Goal: Task Accomplishment & Management: Use online tool/utility

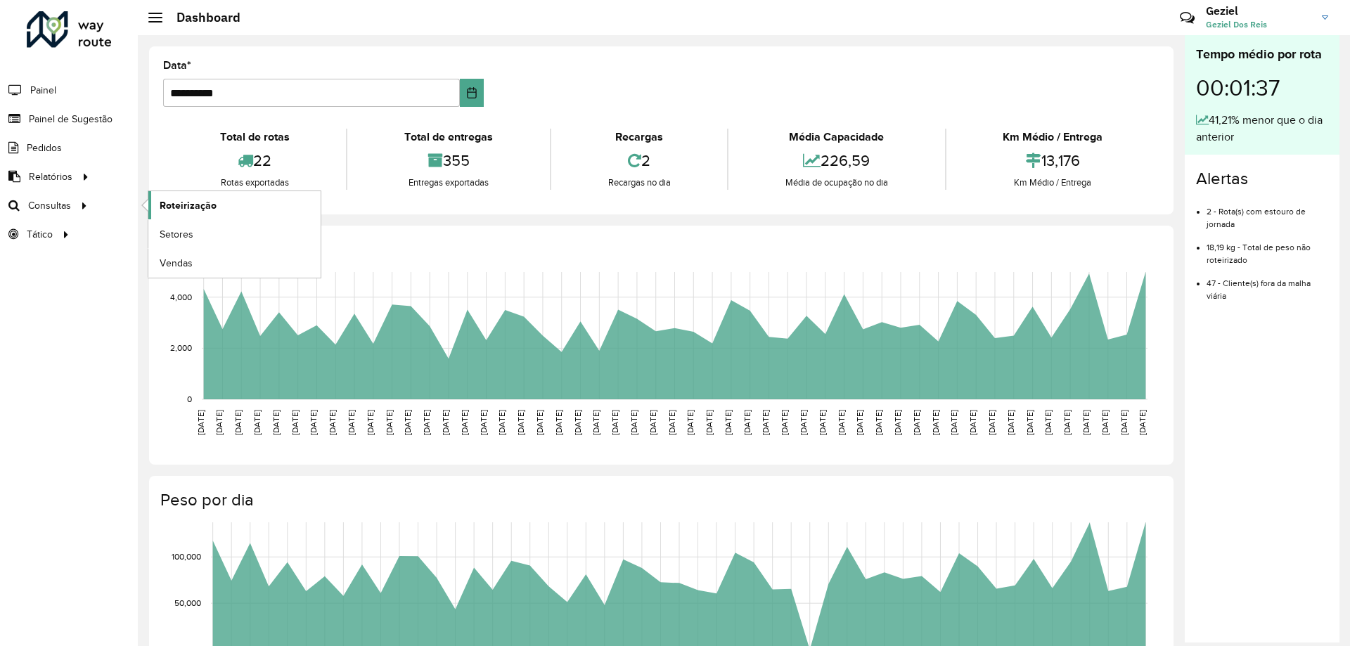
click at [189, 210] on span "Roteirização" at bounding box center [188, 205] width 57 height 15
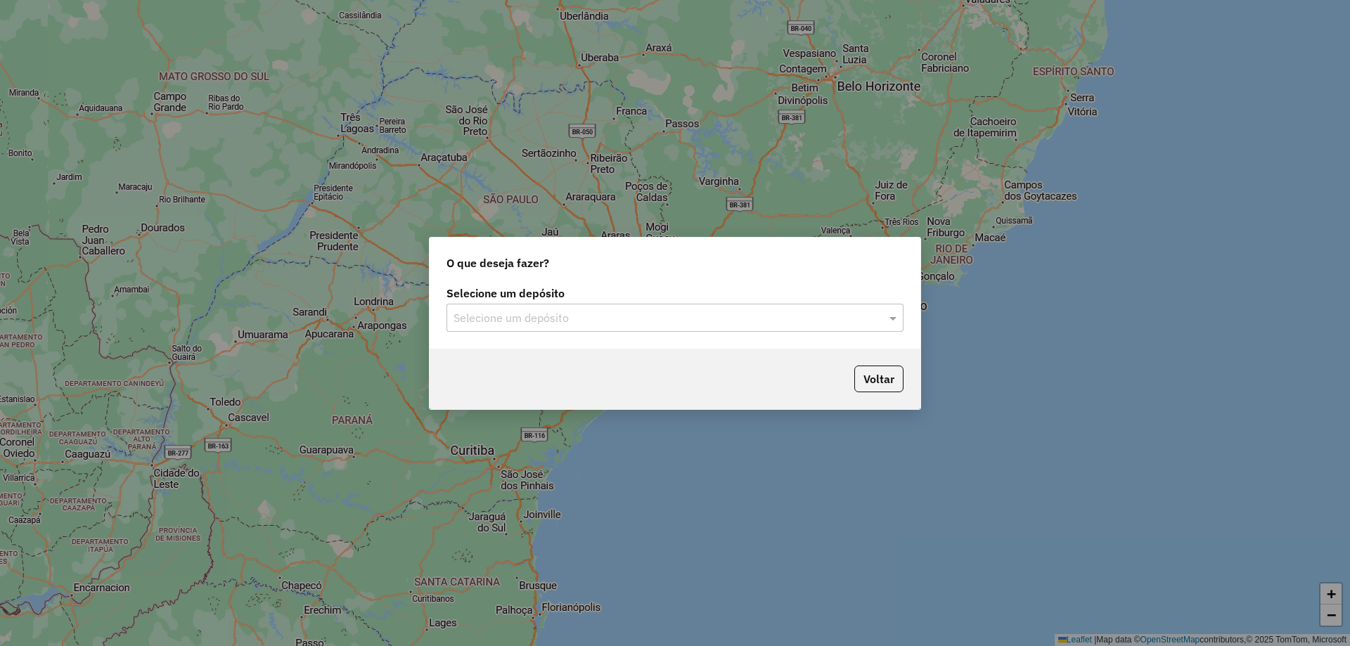
click at [614, 310] on input "text" at bounding box center [661, 318] width 415 height 17
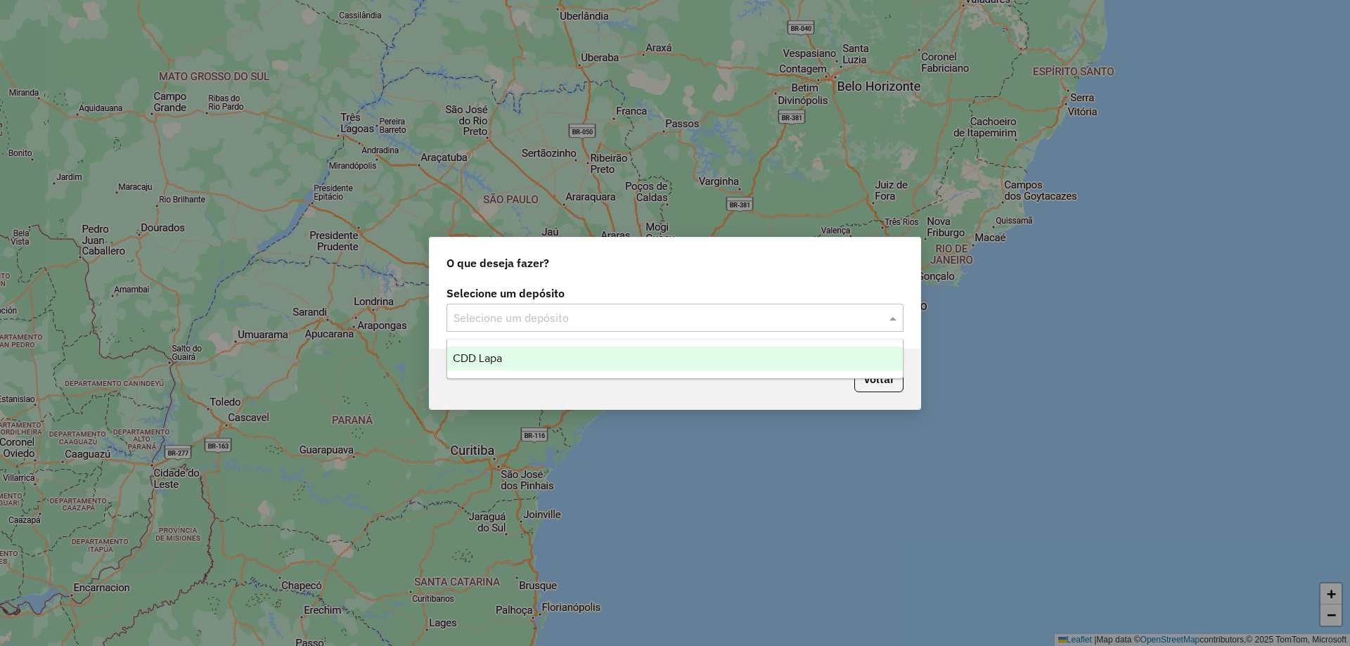
click at [498, 352] on span "CDD Lapa" at bounding box center [477, 358] width 49 height 12
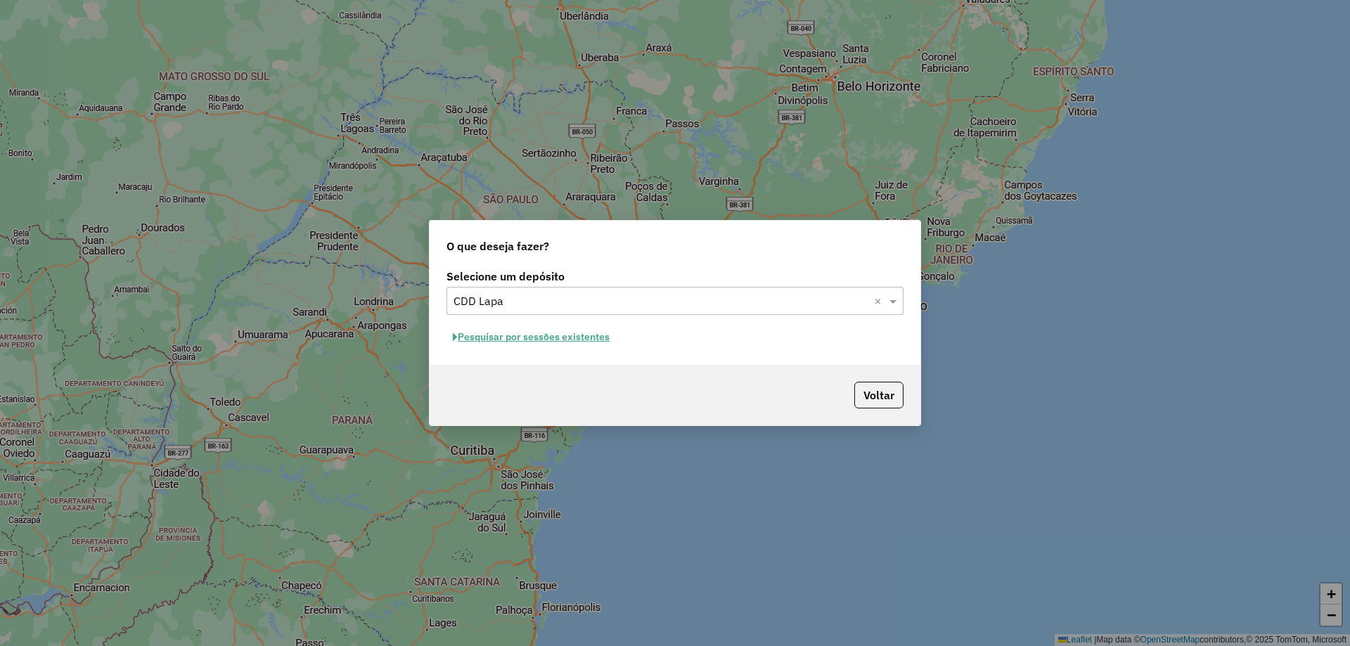
click at [555, 338] on button "Pesquisar por sessões existentes" at bounding box center [531, 337] width 169 height 22
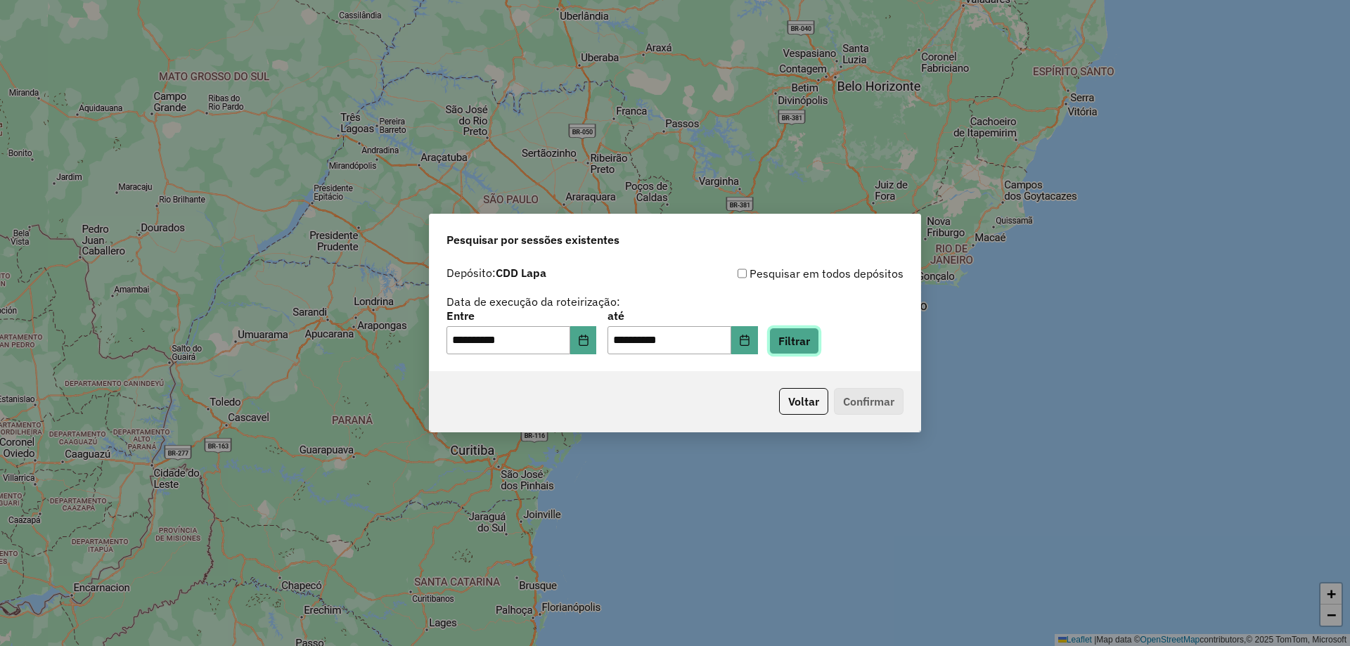
click at [800, 343] on button "Filtrar" at bounding box center [794, 341] width 50 height 27
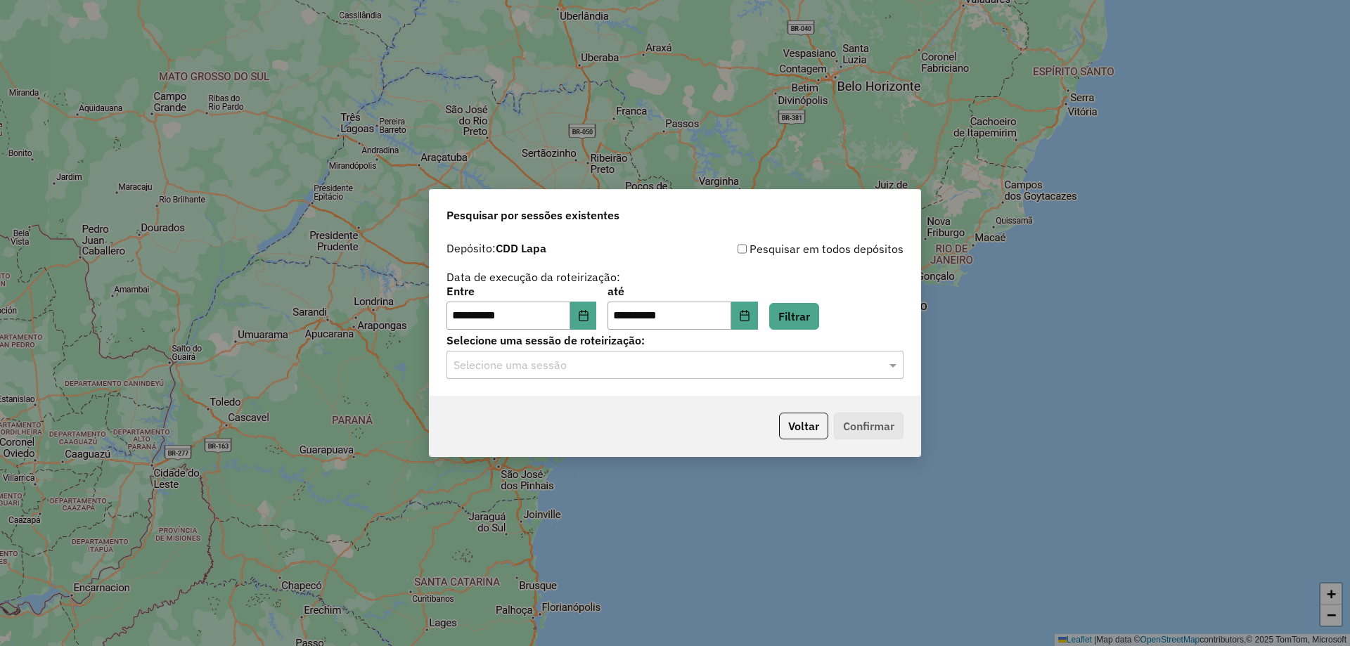
click at [597, 369] on input "text" at bounding box center [661, 365] width 415 height 17
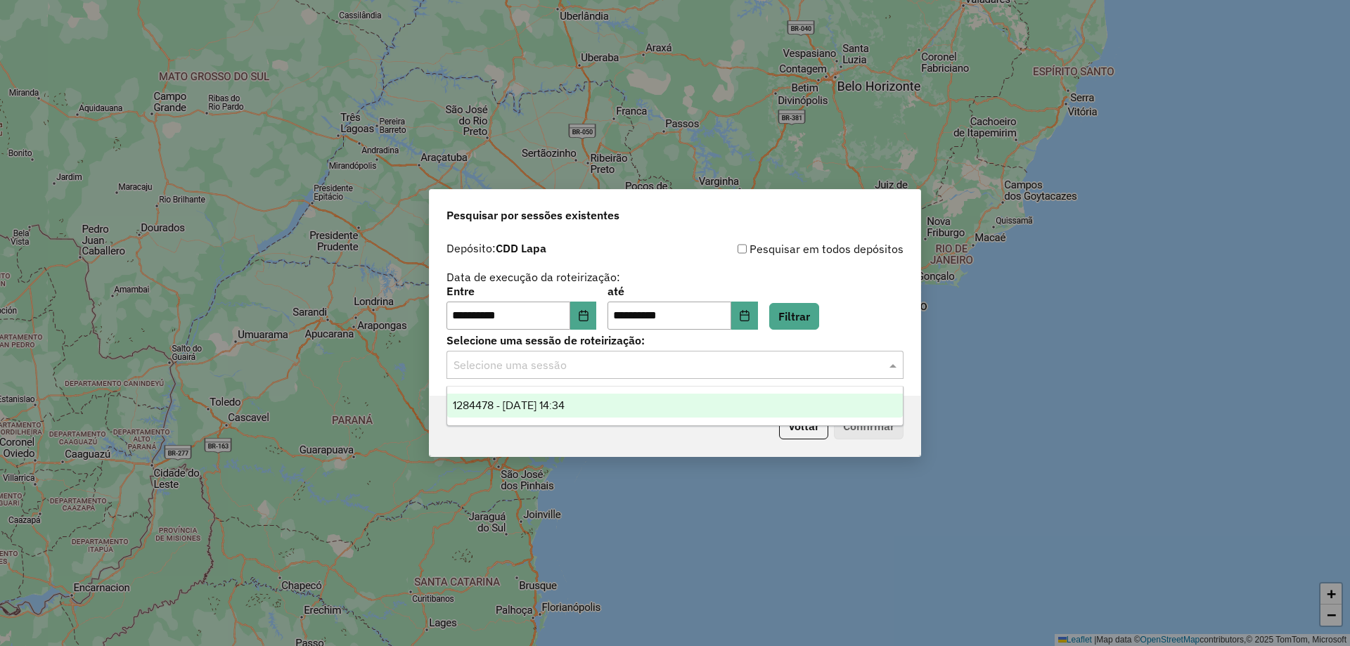
click at [525, 402] on span "1284478 - 29/09/2025 14:34" at bounding box center [509, 405] width 112 height 12
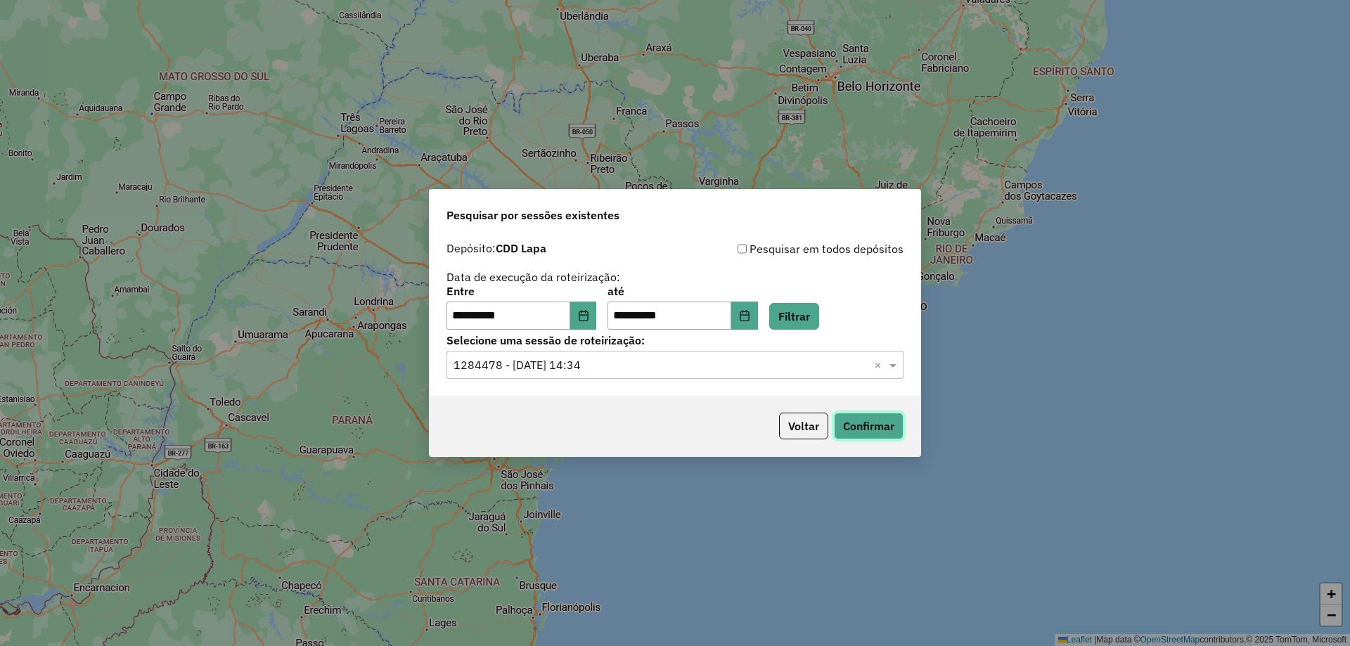
click at [878, 425] on button "Confirmar" at bounding box center [869, 426] width 70 height 27
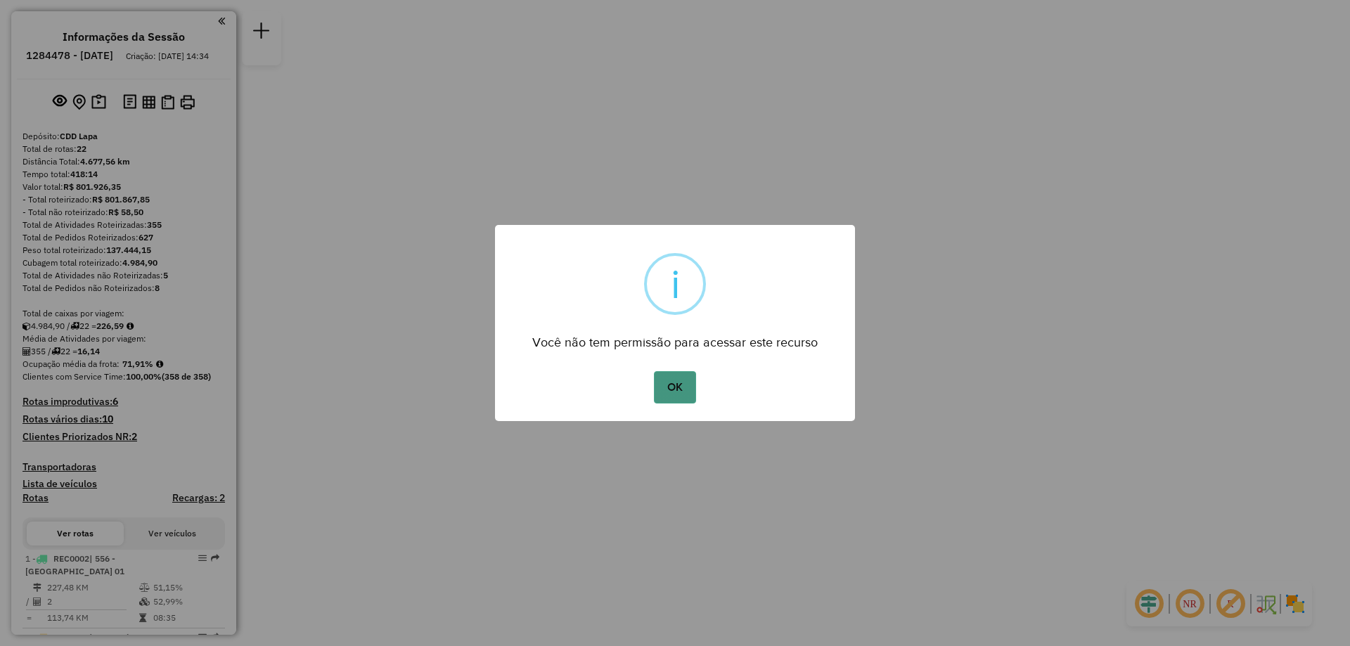
click at [676, 385] on button "OK" at bounding box center [674, 387] width 41 height 32
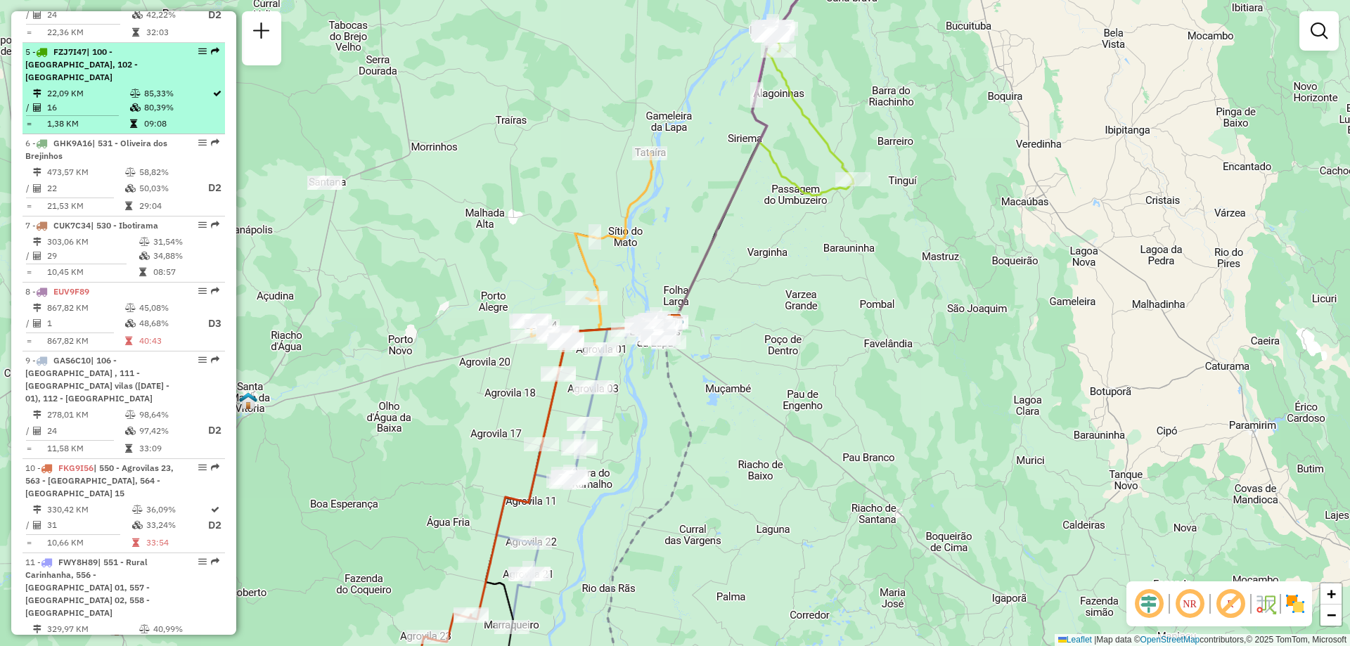
scroll to position [773, 0]
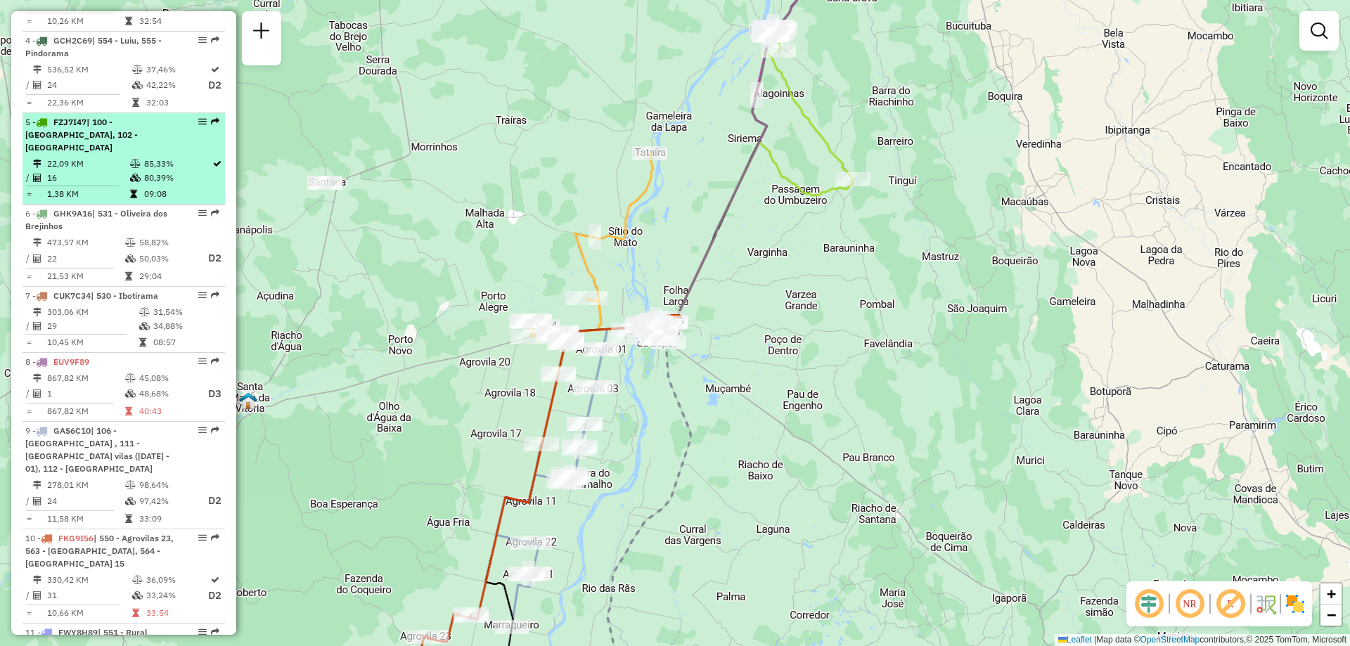
drag, startPoint x: 193, startPoint y: 117, endPoint x: 148, endPoint y: 127, distance: 45.5
click at [134, 120] on span "| 100 - Lagoa Grande, 102 - Amaralina" at bounding box center [81, 135] width 113 height 36
select select "**********"
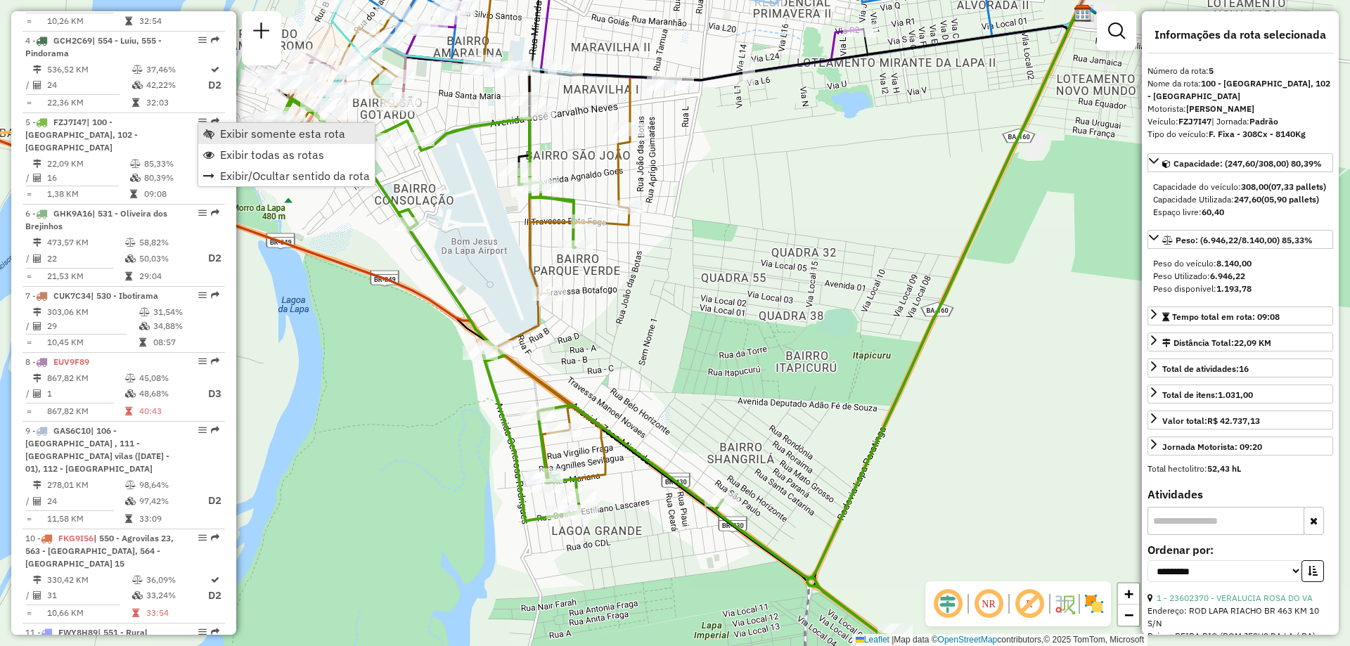
click at [245, 134] on span "Exibir somente esta rota" at bounding box center [282, 133] width 125 height 11
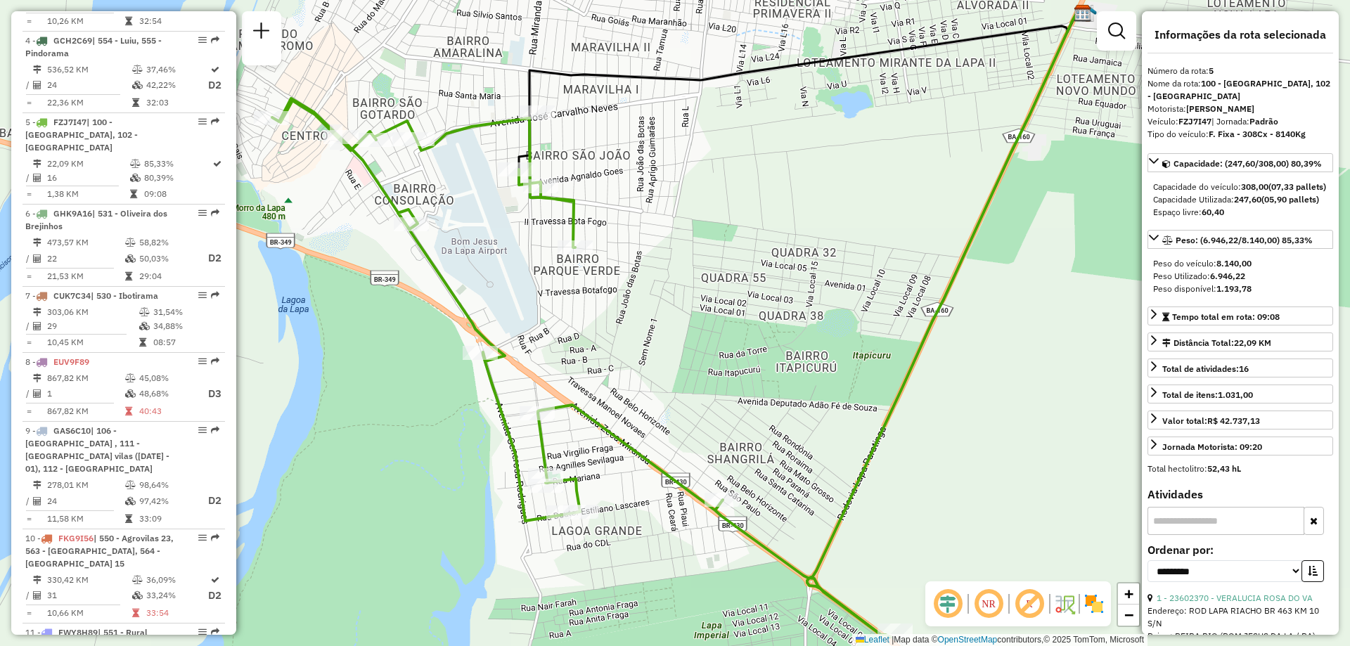
click at [994, 603] on em at bounding box center [989, 604] width 34 height 34
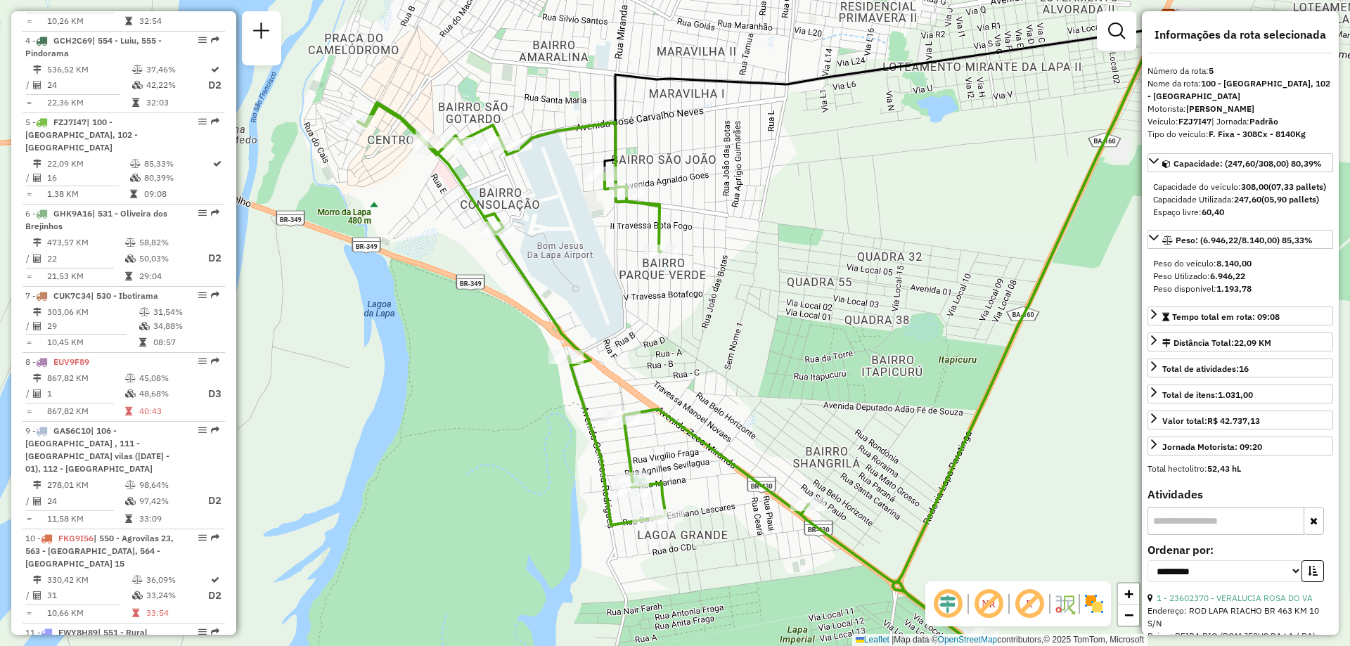
drag, startPoint x: 693, startPoint y: 297, endPoint x: 779, endPoint y: 302, distance: 85.9
click at [779, 302] on div "Janela de atendimento Grade de atendimento Capacidade Transportadoras Veículos …" at bounding box center [675, 323] width 1350 height 646
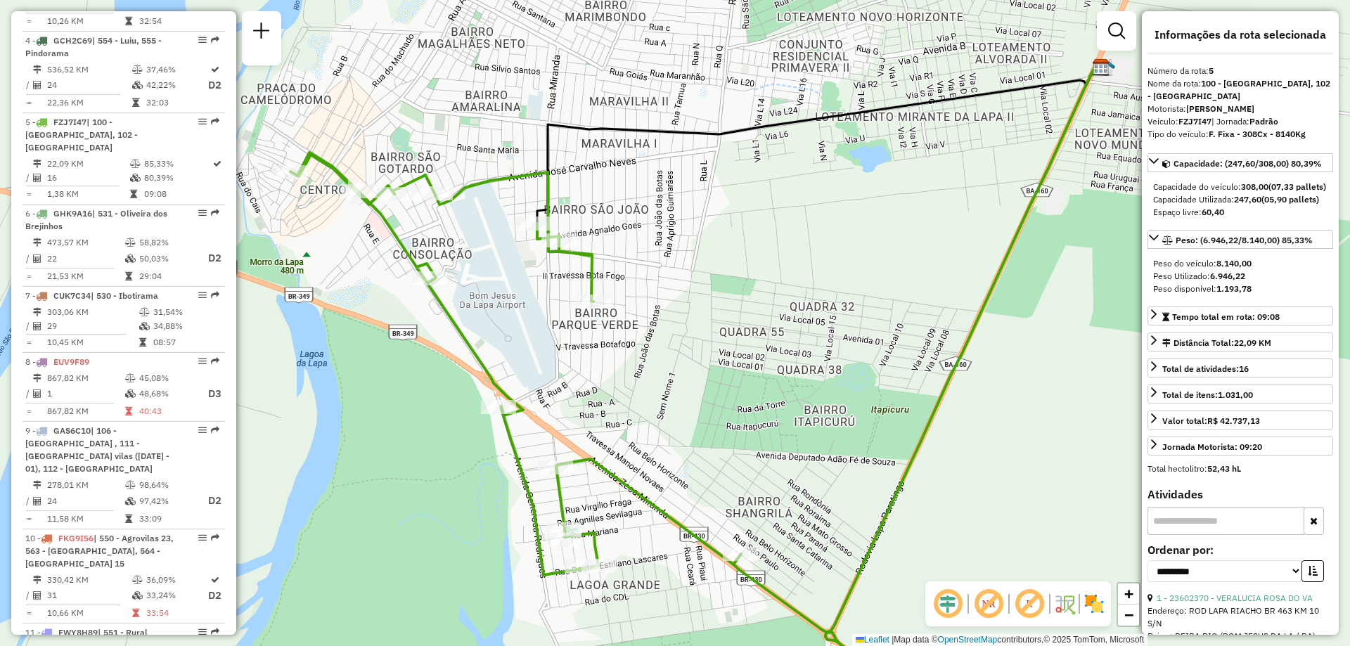
drag, startPoint x: 931, startPoint y: 302, endPoint x: 863, endPoint y: 352, distance: 84.0
click at [863, 352] on div "Janela de atendimento Grade de atendimento Capacidade Transportadoras Veículos …" at bounding box center [675, 323] width 1350 height 646
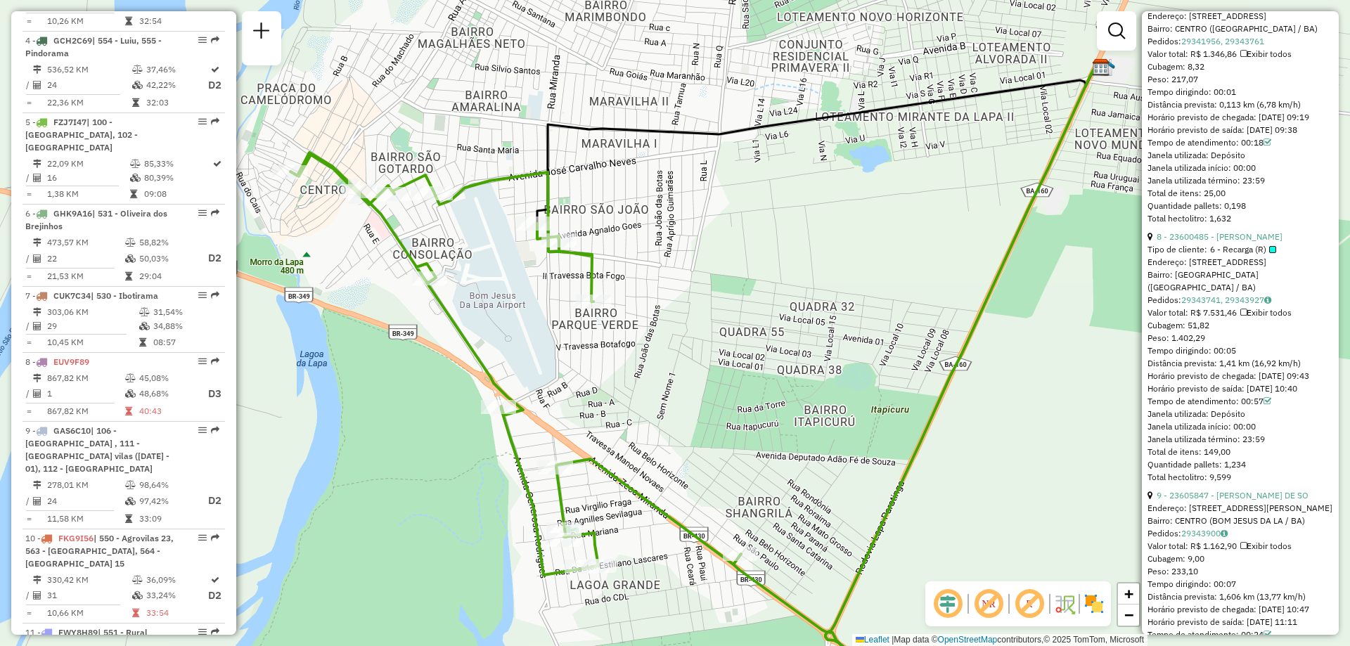
scroll to position [2250, 0]
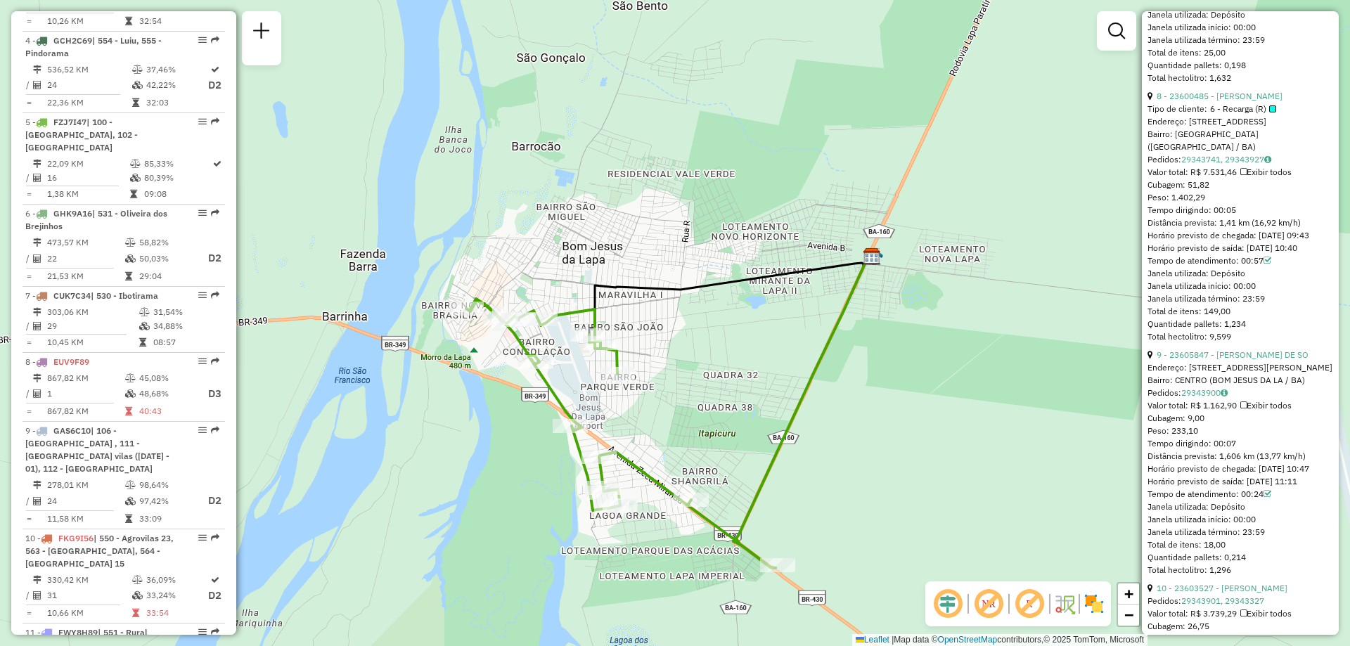
drag, startPoint x: 718, startPoint y: 319, endPoint x: 683, endPoint y: 373, distance: 64.8
click at [683, 373] on div "Janela de atendimento Grade de atendimento Capacidade Transportadoras Veículos …" at bounding box center [675, 323] width 1350 height 646
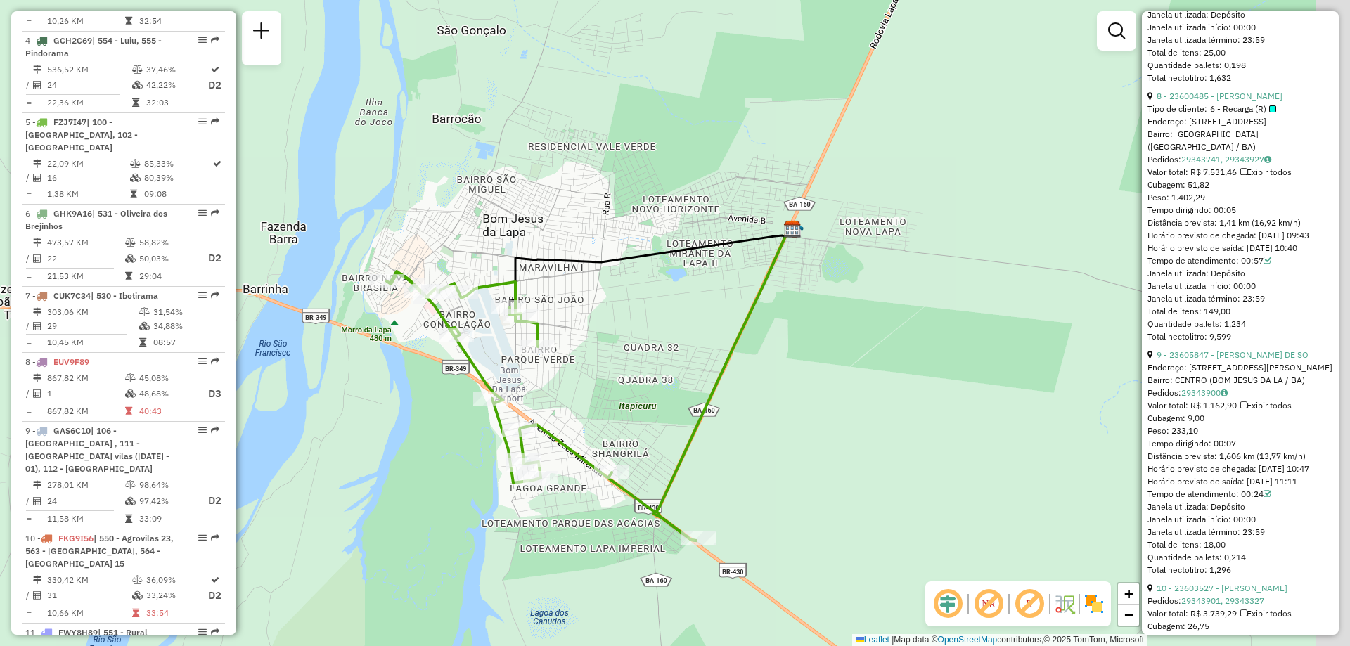
drag, startPoint x: 745, startPoint y: 413, endPoint x: 665, endPoint y: 385, distance: 84.3
click at [665, 385] on div "Janela de atendimento Grade de atendimento Capacidade Transportadoras Veículos …" at bounding box center [675, 323] width 1350 height 646
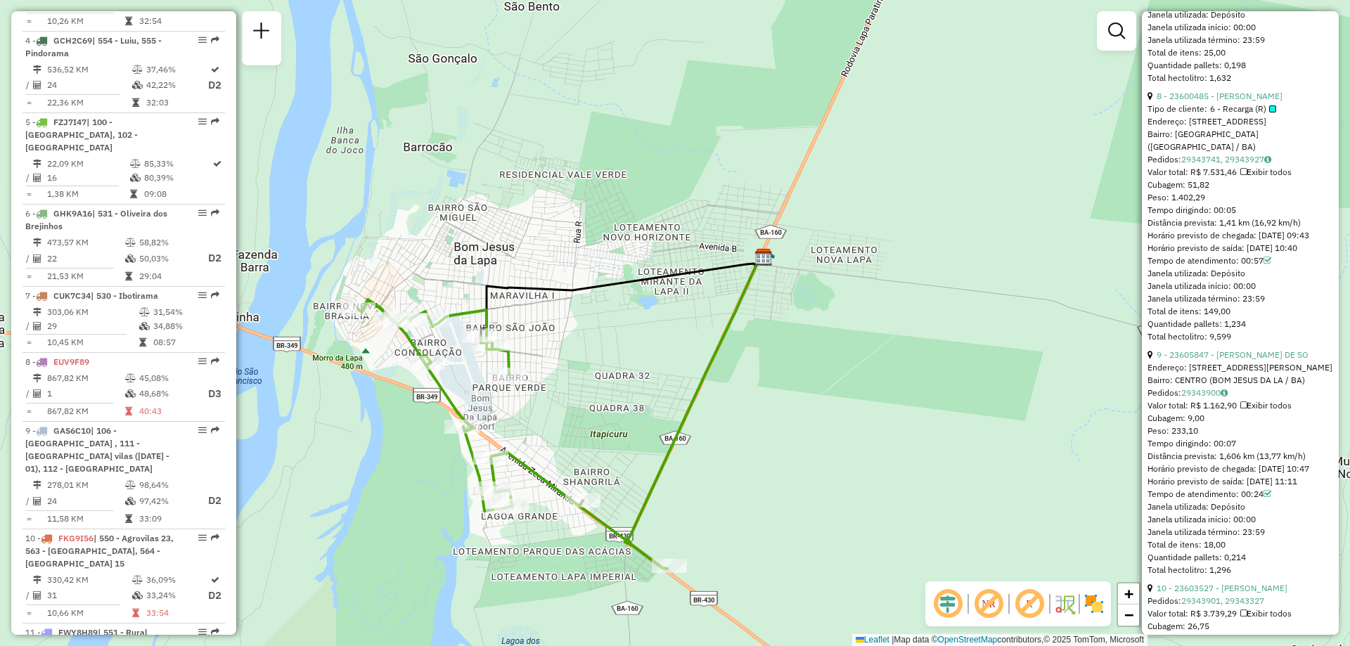
drag, startPoint x: 674, startPoint y: 314, endPoint x: 650, endPoint y: 357, distance: 48.5
click at [650, 357] on div "Janela de atendimento Grade de atendimento Capacidade Transportadoras Veículos …" at bounding box center [675, 323] width 1350 height 646
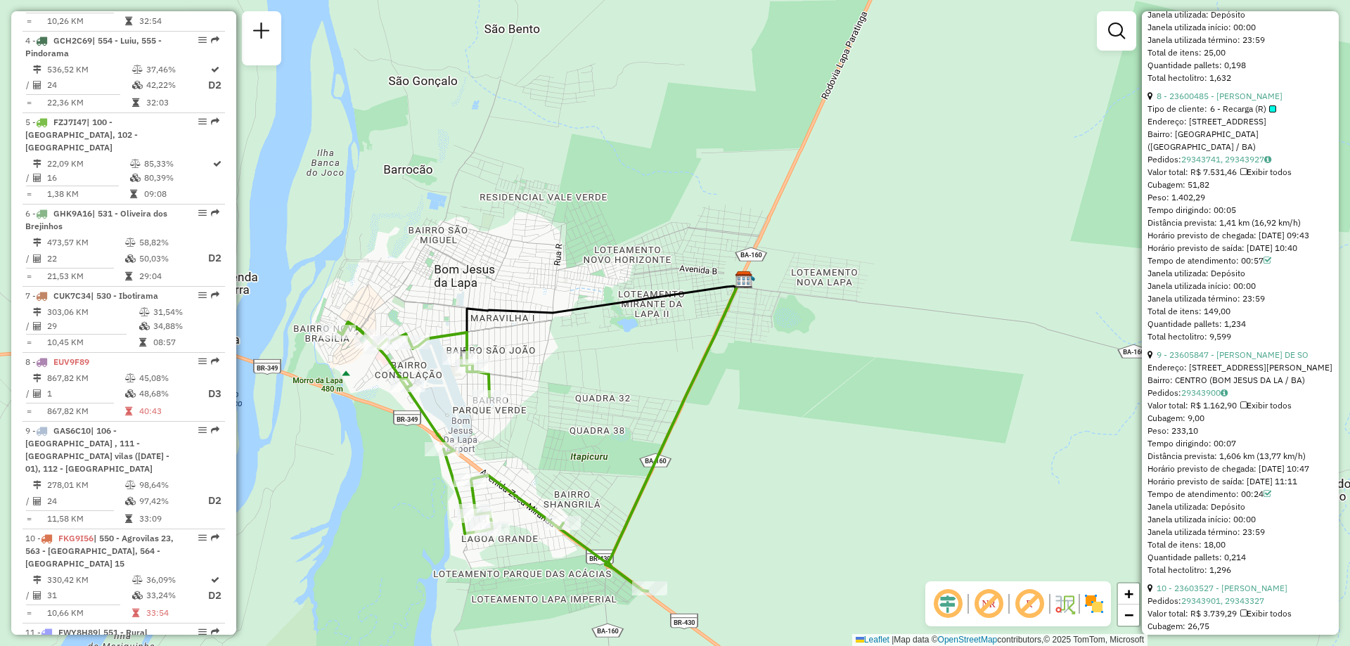
drag, startPoint x: 646, startPoint y: 342, endPoint x: 623, endPoint y: 352, distance: 24.9
click at [623, 352] on div "Janela de atendimento Grade de atendimento Capacidade Transportadoras Veículos …" at bounding box center [675, 323] width 1350 height 646
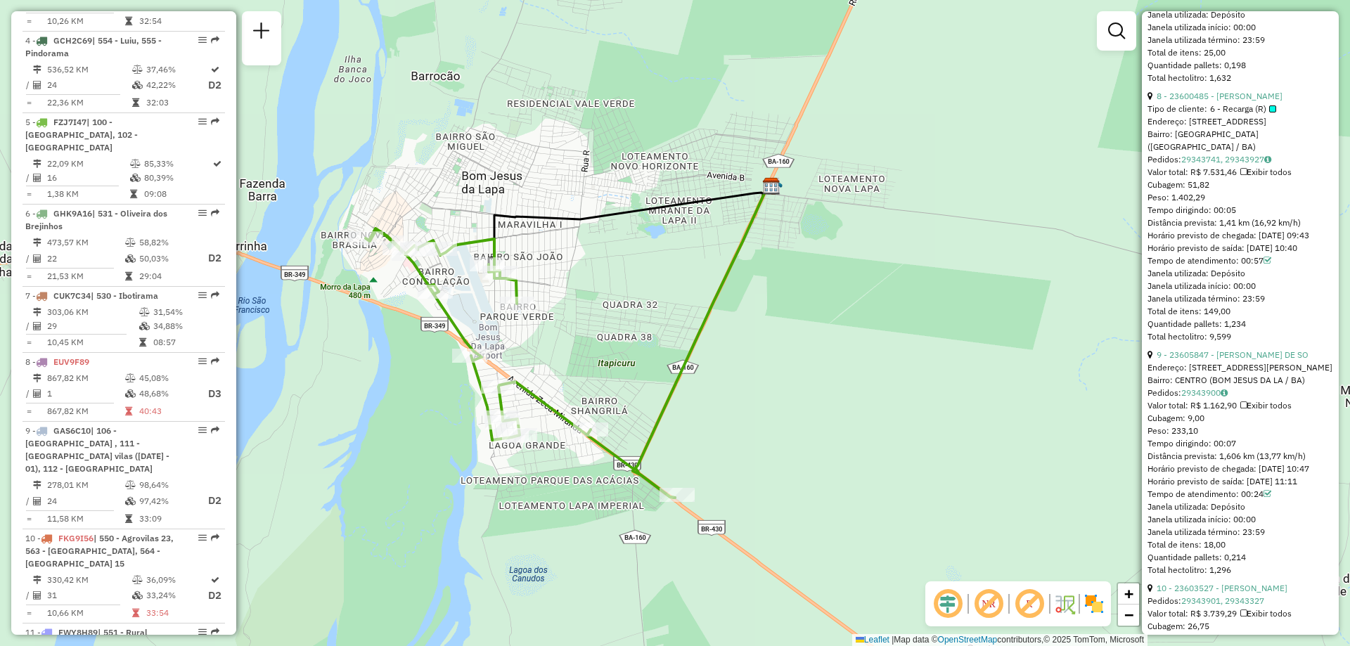
drag, startPoint x: 743, startPoint y: 425, endPoint x: 763, endPoint y: 363, distance: 65.6
click at [763, 363] on div "Janela de atendimento Grade de atendimento Capacidade Transportadoras Veículos …" at bounding box center [675, 323] width 1350 height 646
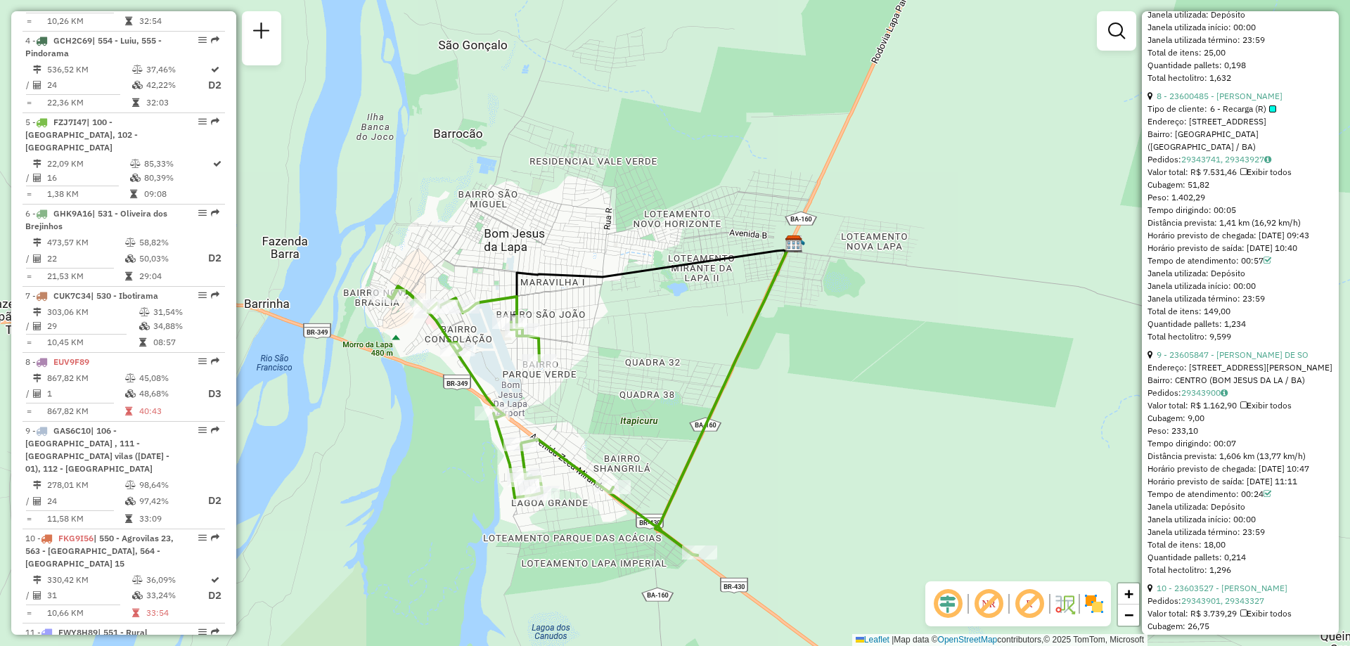
drag, startPoint x: 634, startPoint y: 280, endPoint x: 657, endPoint y: 337, distance: 61.2
click at [657, 337] on div "Janela de atendimento Grade de atendimento Capacidade Transportadoras Veículos …" at bounding box center [675, 323] width 1350 height 646
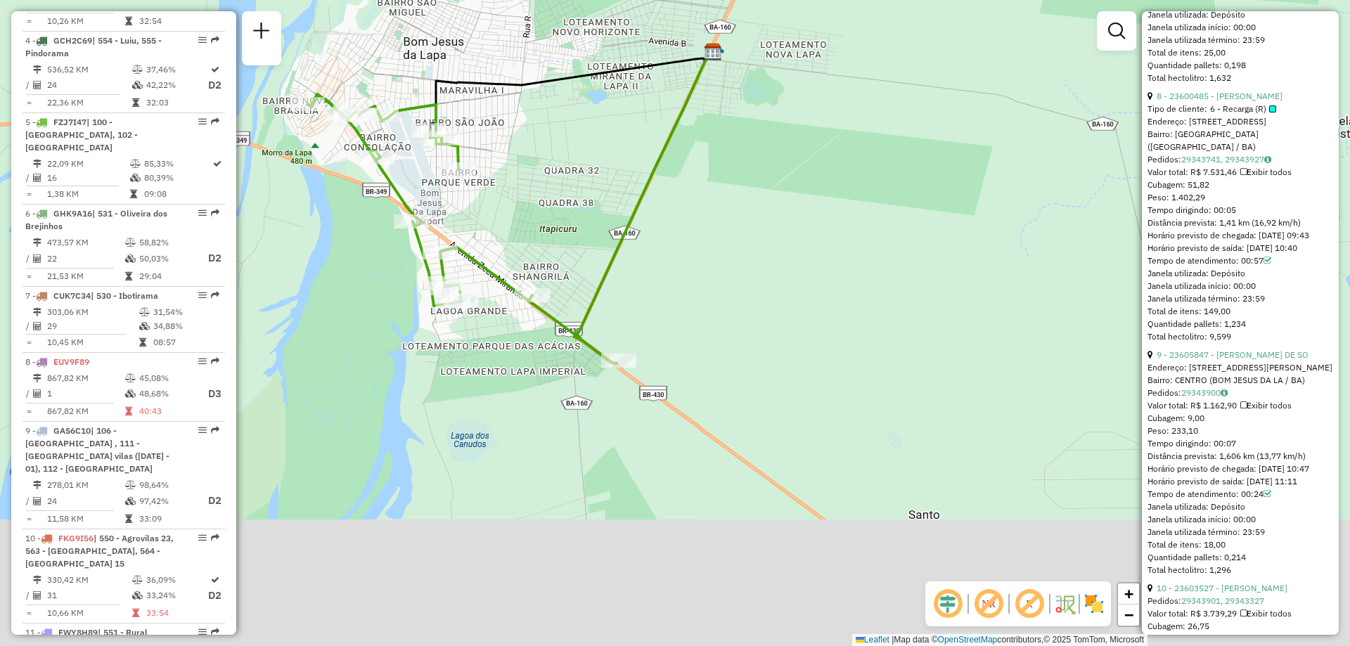
drag, startPoint x: 949, startPoint y: 477, endPoint x: 875, endPoint y: 298, distance: 193.3
click at [875, 298] on div "Janela de atendimento Grade de atendimento Capacidade Transportadoras Veículos …" at bounding box center [675, 323] width 1350 height 646
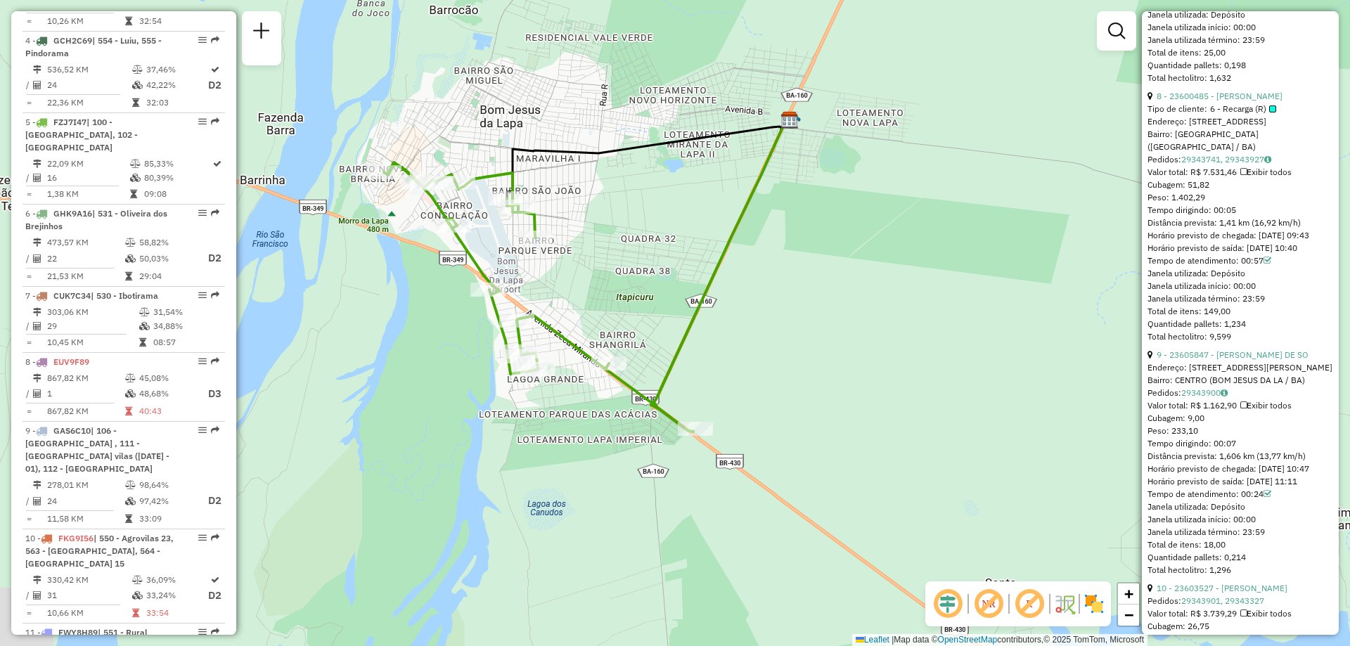
drag, startPoint x: 727, startPoint y: 288, endPoint x: 810, endPoint y: 365, distance: 113.0
click at [810, 365] on div "Janela de atendimento Grade de atendimento Capacidade Transportadoras Veículos …" at bounding box center [675, 323] width 1350 height 646
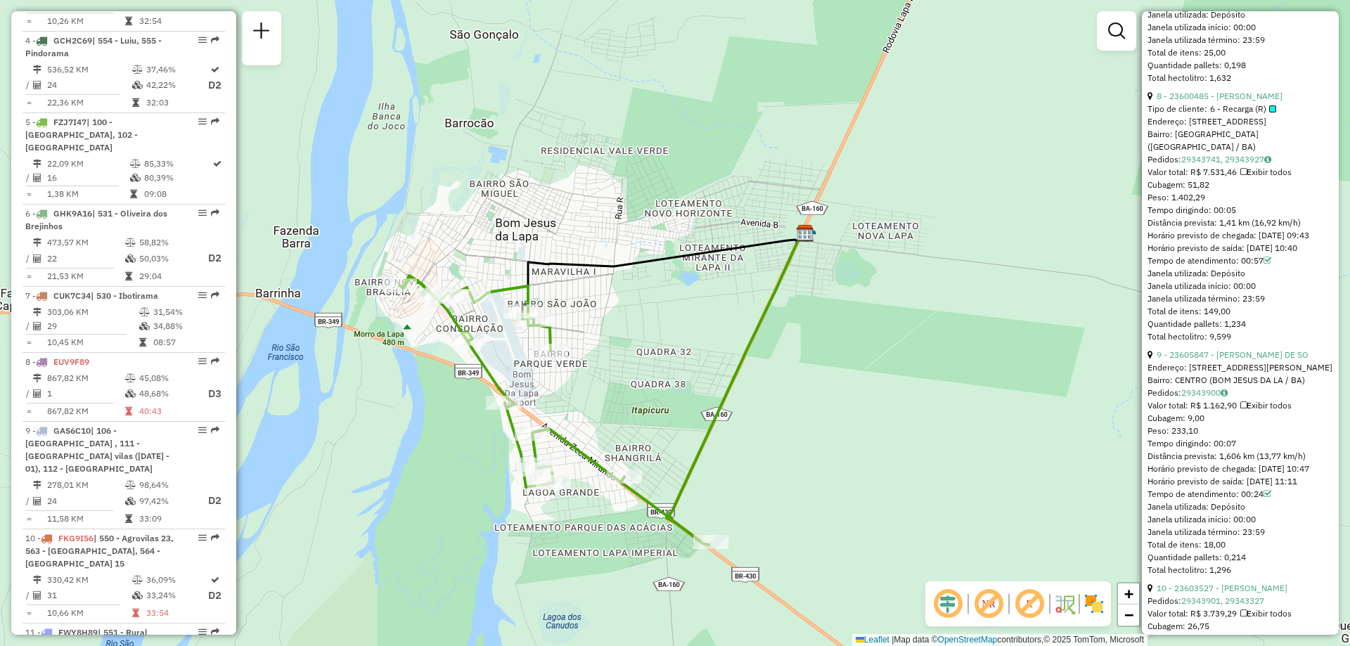
drag, startPoint x: 787, startPoint y: 254, endPoint x: 796, endPoint y: 357, distance: 103.1
click at [796, 357] on div "Janela de atendimento Grade de atendimento Capacidade Transportadoras Veículos …" at bounding box center [675, 323] width 1350 height 646
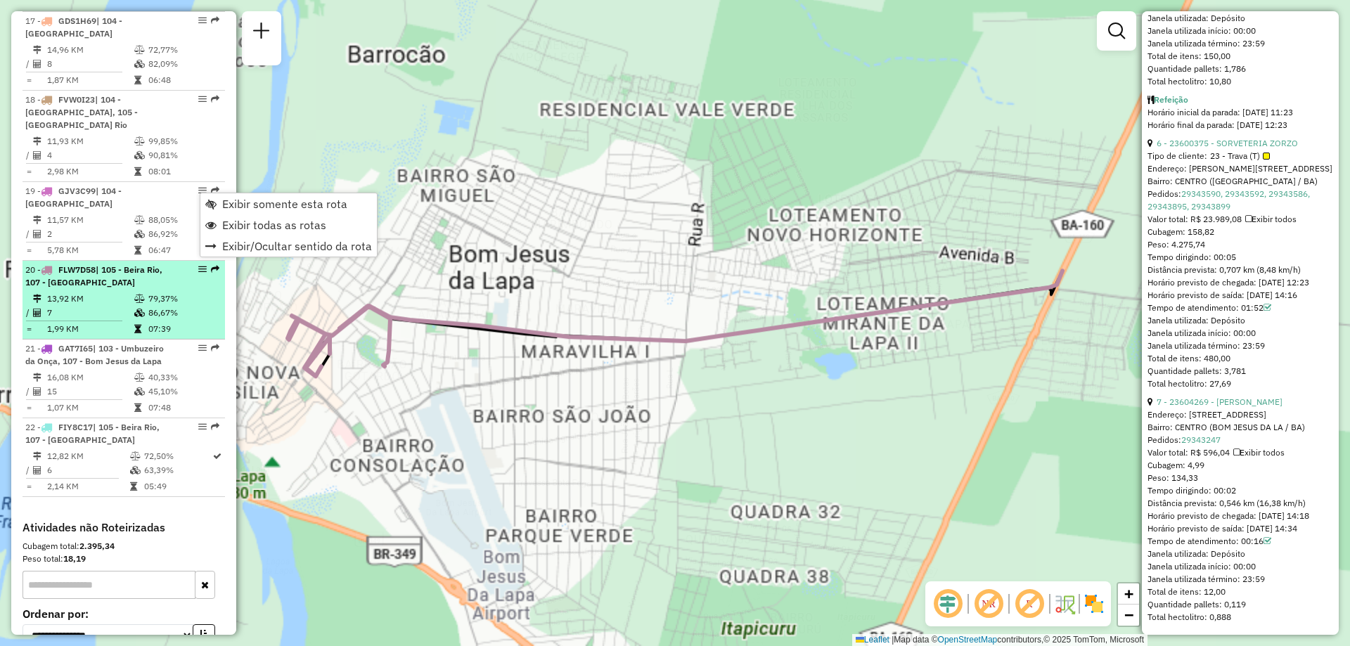
scroll to position [1818, 0]
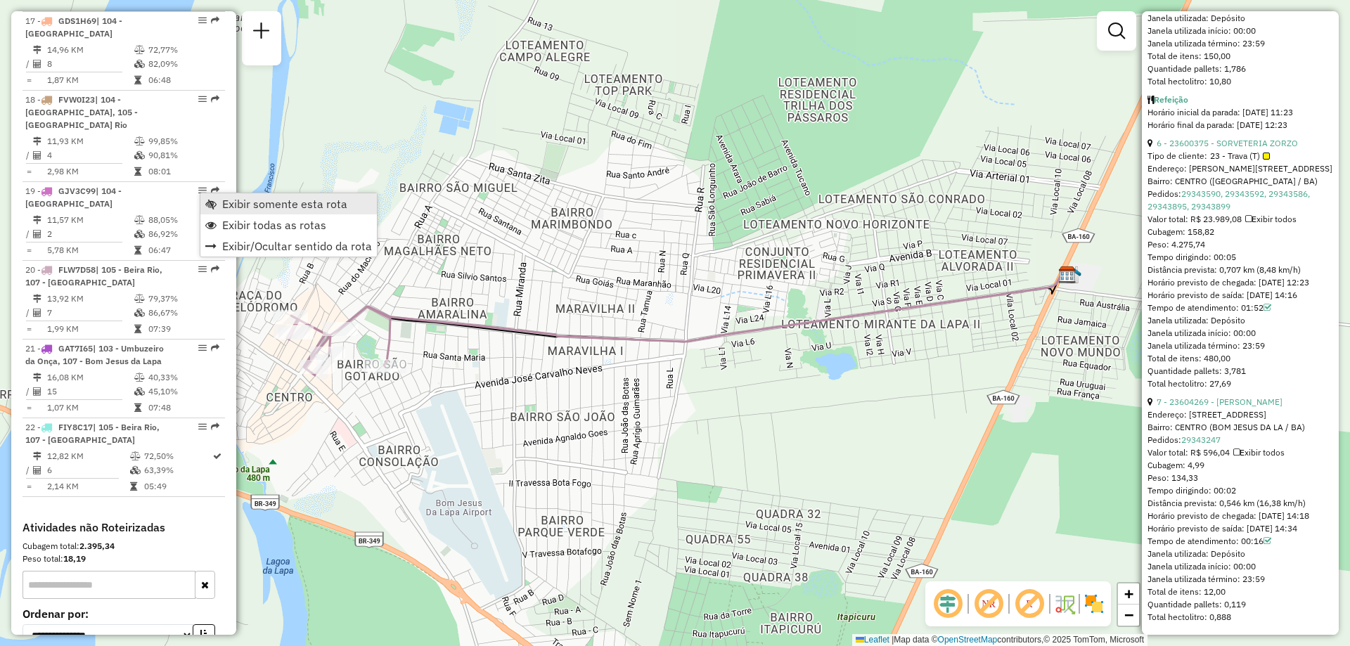
click at [225, 203] on span "Exibir somente esta rota" at bounding box center [284, 203] width 125 height 11
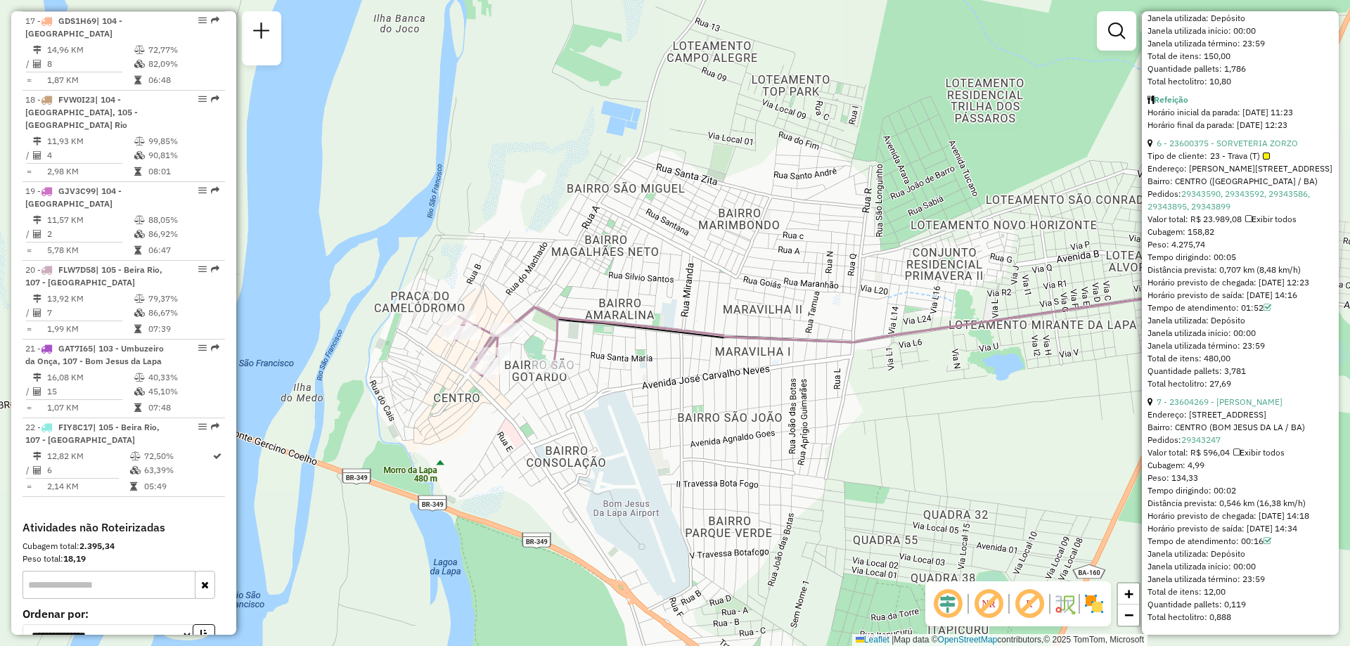
drag, startPoint x: 494, startPoint y: 377, endPoint x: 661, endPoint y: 378, distance: 167.4
click at [661, 378] on div "Janela de atendimento Grade de atendimento Capacidade Transportadoras Veículos …" at bounding box center [675, 323] width 1350 height 646
